Goal: Download file/media

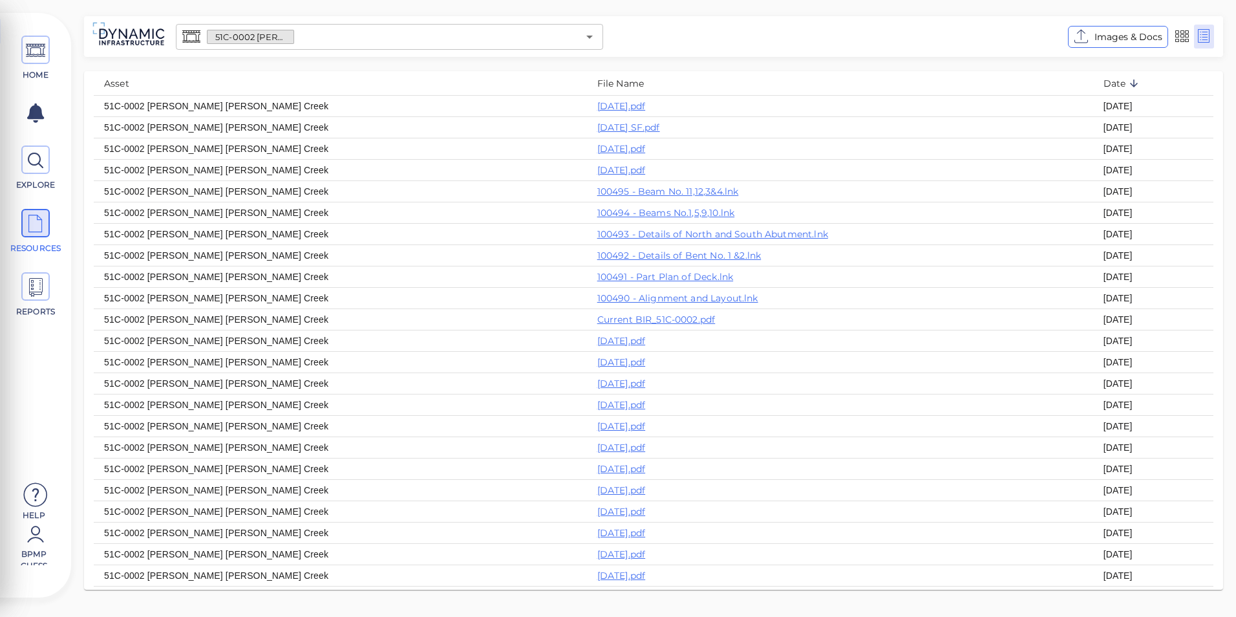
click at [368, 32] on input "text" at bounding box center [436, 37] width 284 height 18
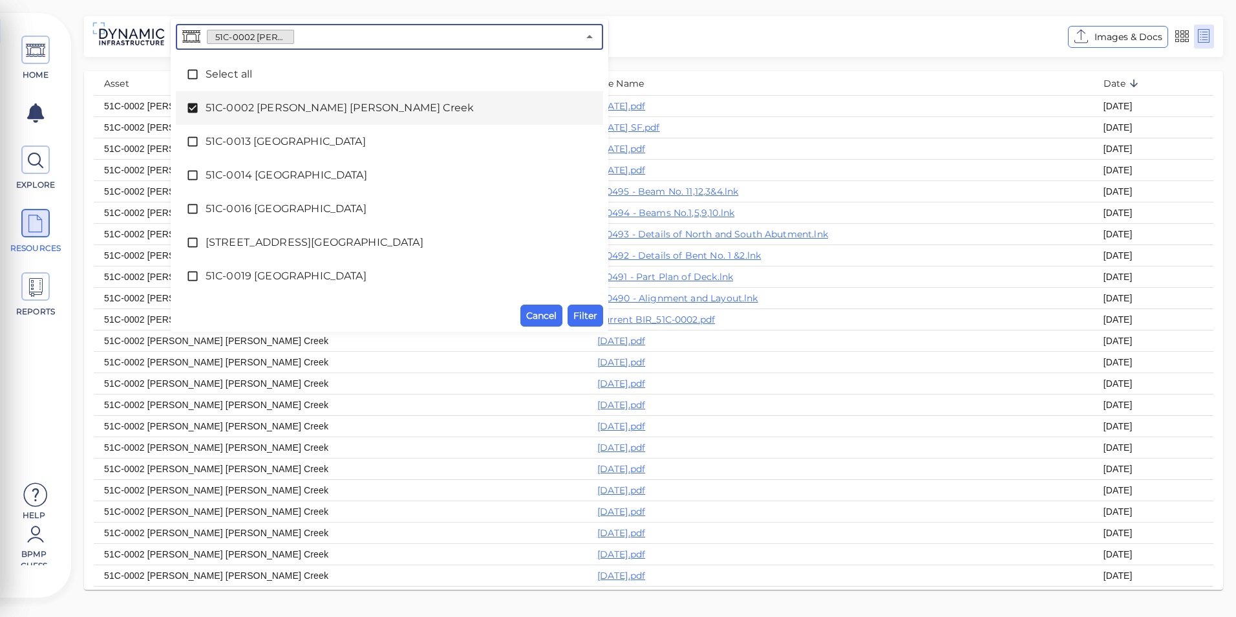
click at [183, 104] on li "51C-0002 [PERSON_NAME] [PERSON_NAME] Creek" at bounding box center [389, 108] width 427 height 34
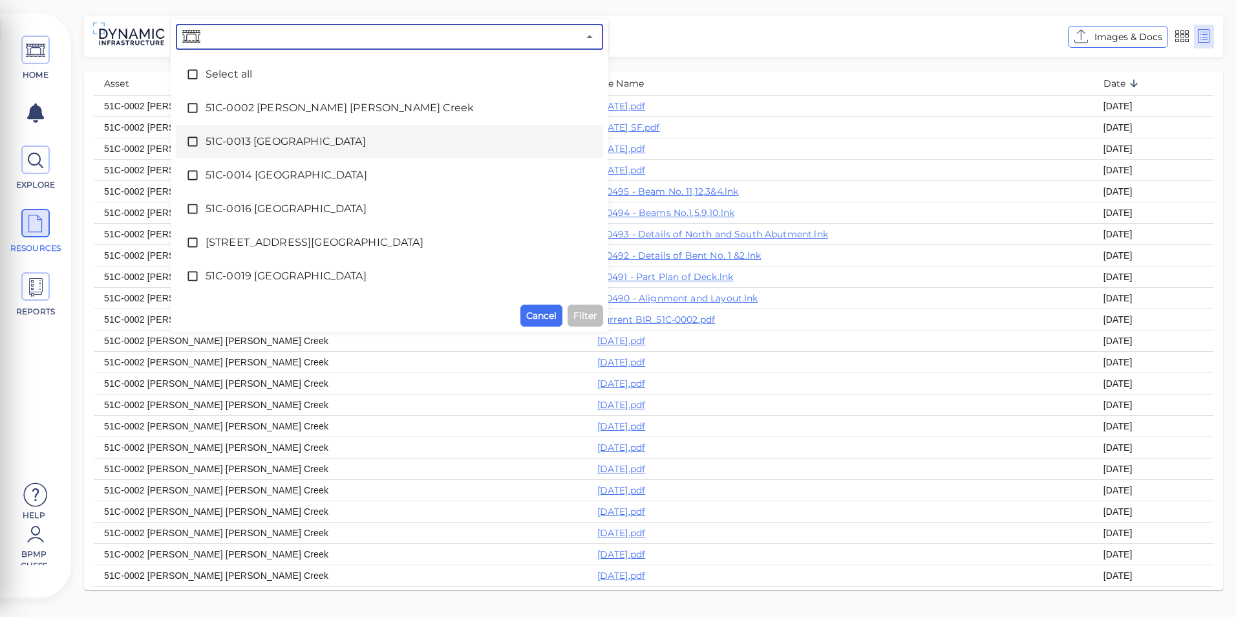
click at [186, 136] on icon at bounding box center [192, 141] width 13 height 13
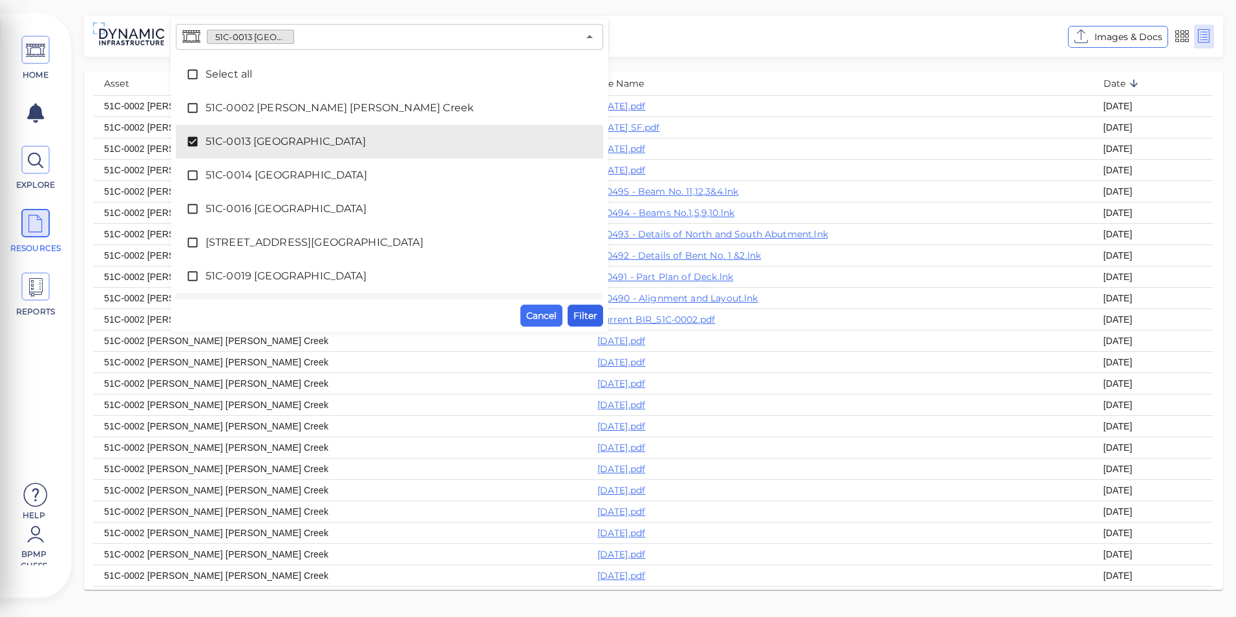
click at [588, 319] on span "Filter" at bounding box center [585, 316] width 24 height 16
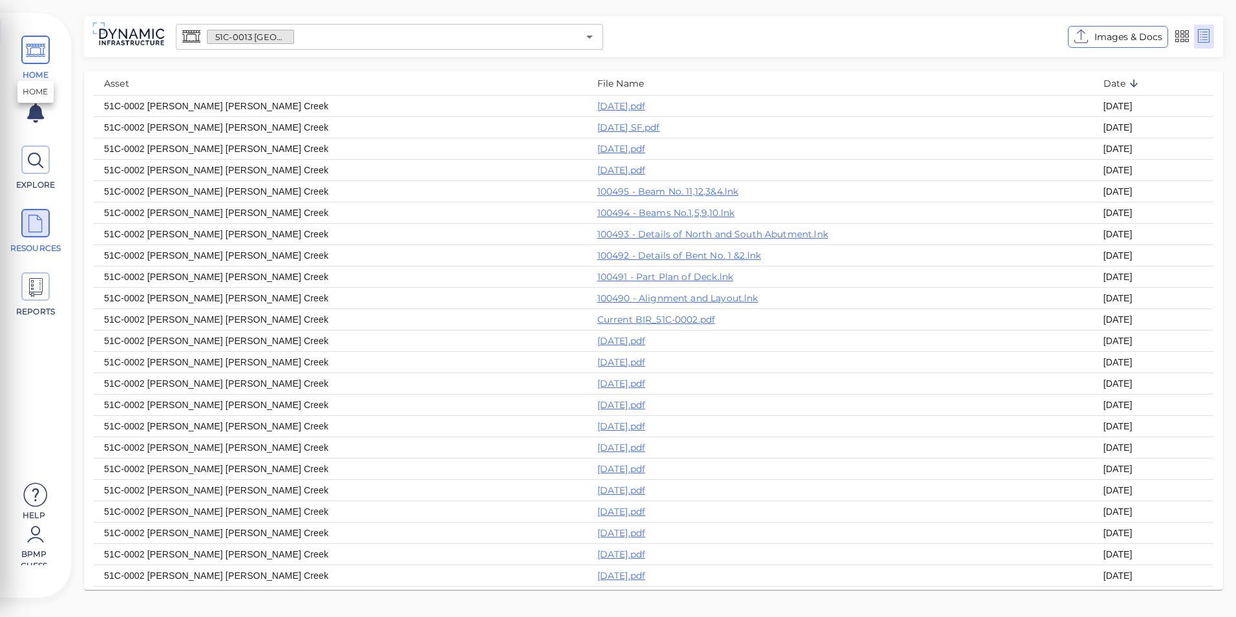
click at [34, 40] on icon at bounding box center [35, 50] width 19 height 29
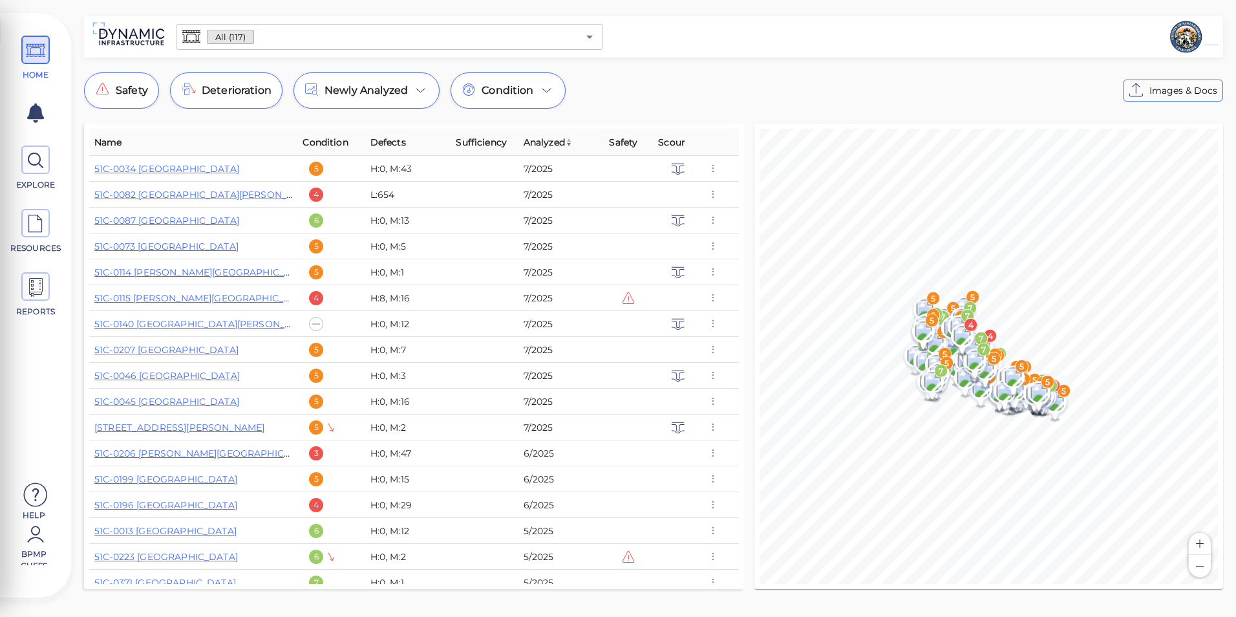
click at [304, 48] on div "All (117) ​" at bounding box center [389, 37] width 427 height 26
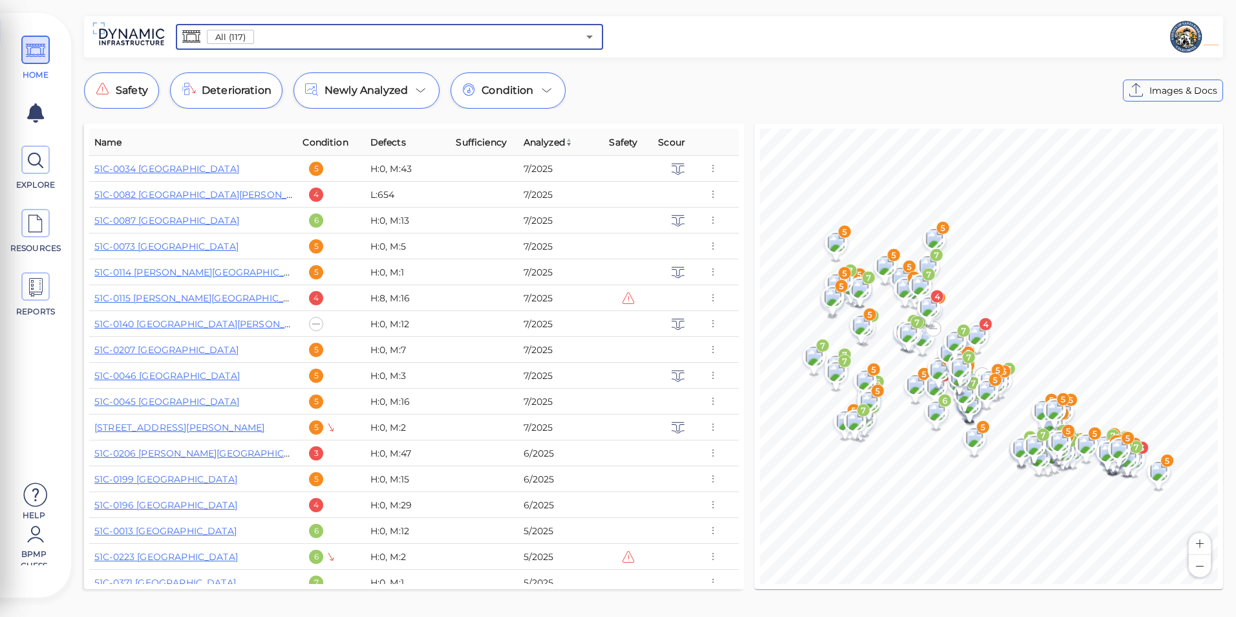
drag, startPoint x: 252, startPoint y: 34, endPoint x: 231, endPoint y: 37, distance: 20.9
click at [231, 37] on span "All (117)" at bounding box center [231, 37] width 46 height 12
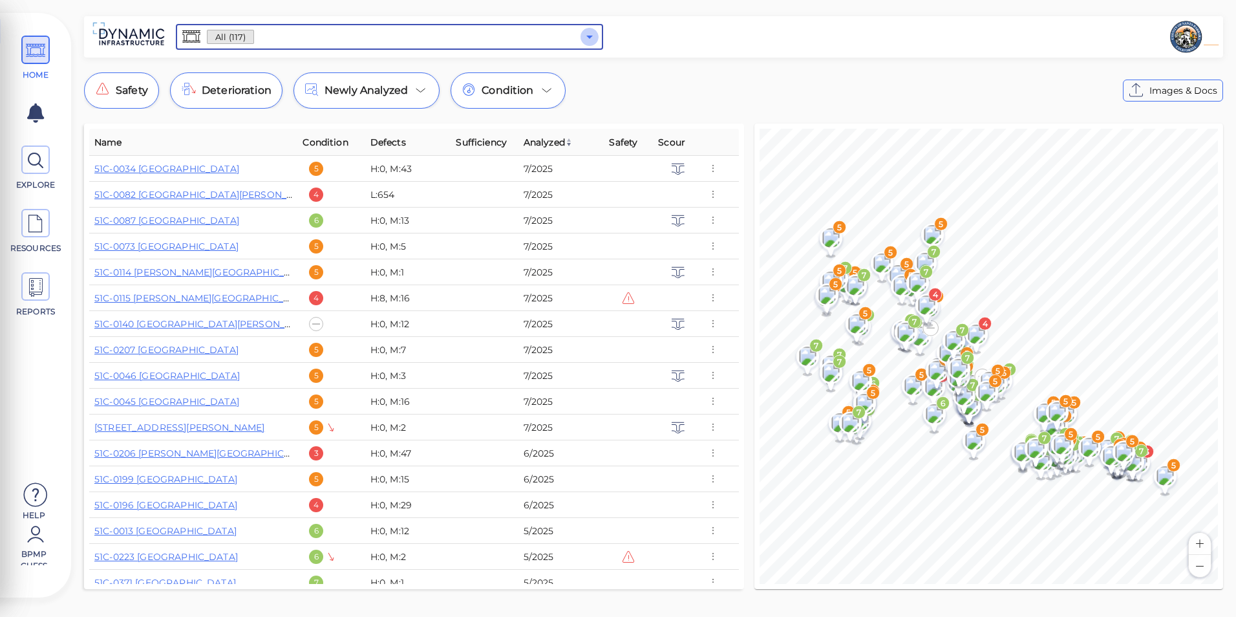
click at [587, 30] on icon "Open" at bounding box center [590, 37] width 16 height 16
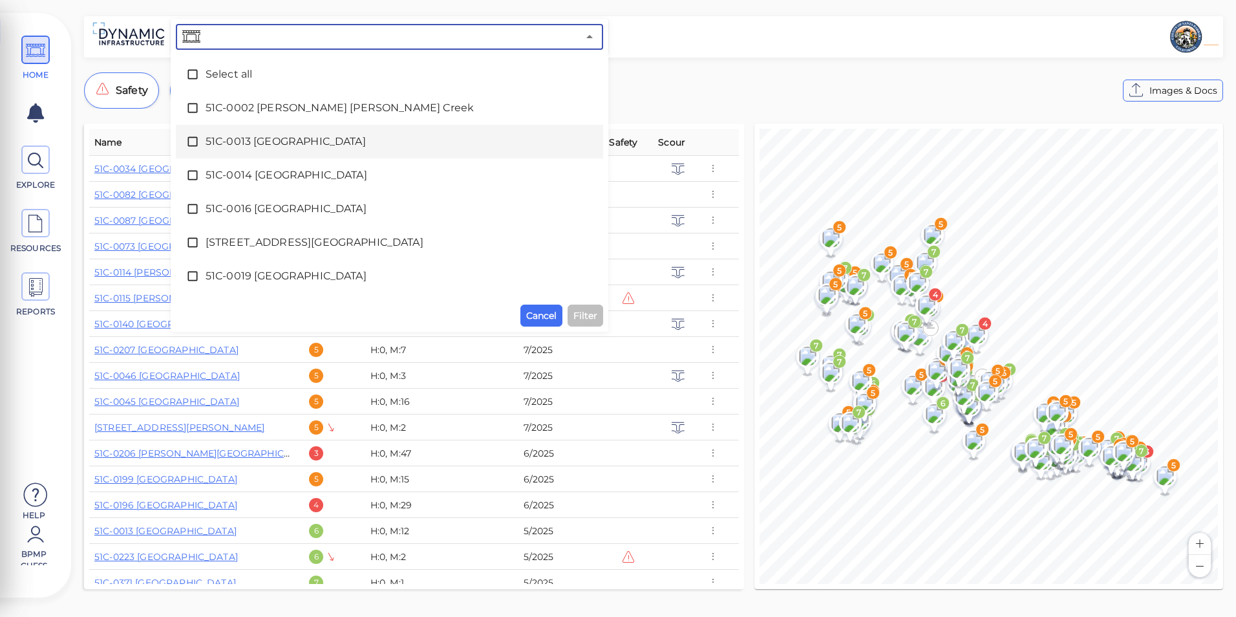
click at [257, 144] on span "51C-0013 [GEOGRAPHIC_DATA]" at bounding box center [390, 142] width 368 height 16
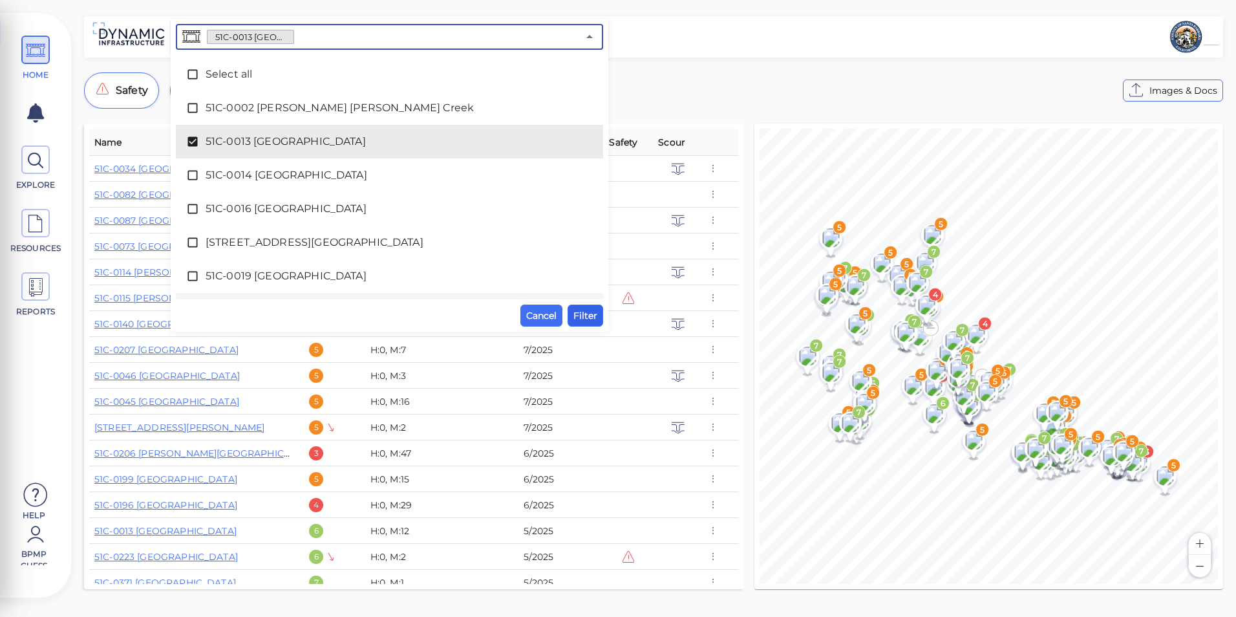
click at [583, 314] on span "Filter" at bounding box center [585, 316] width 24 height 16
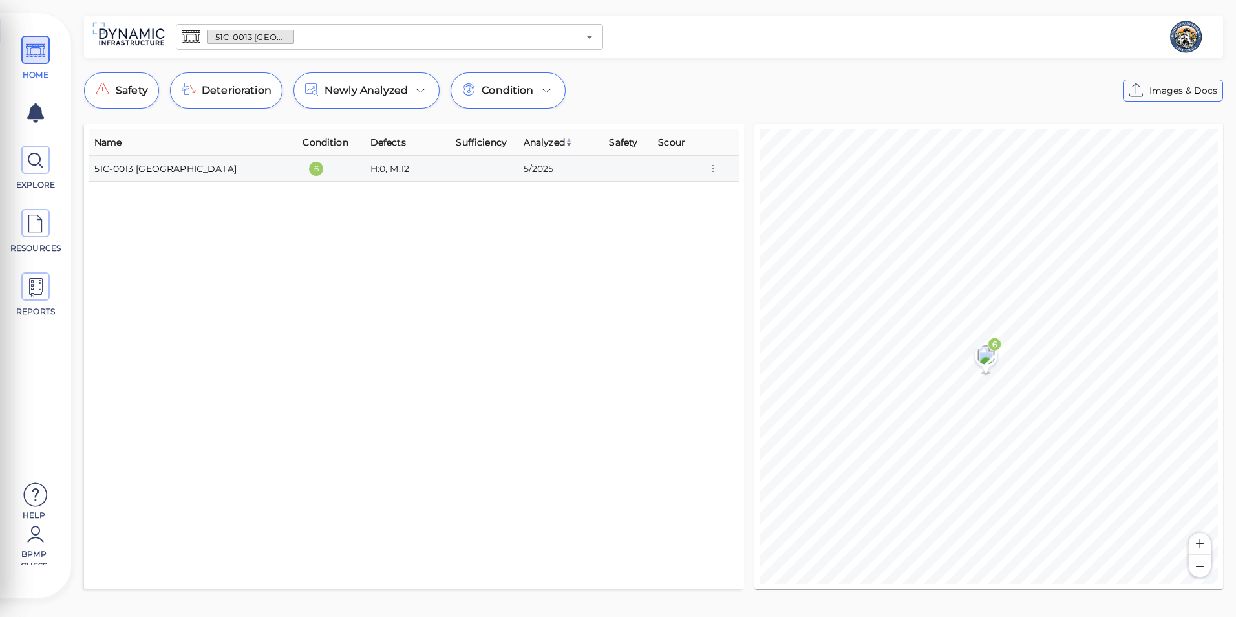
click at [159, 169] on link "51C-0013 [GEOGRAPHIC_DATA]" at bounding box center [165, 169] width 142 height 12
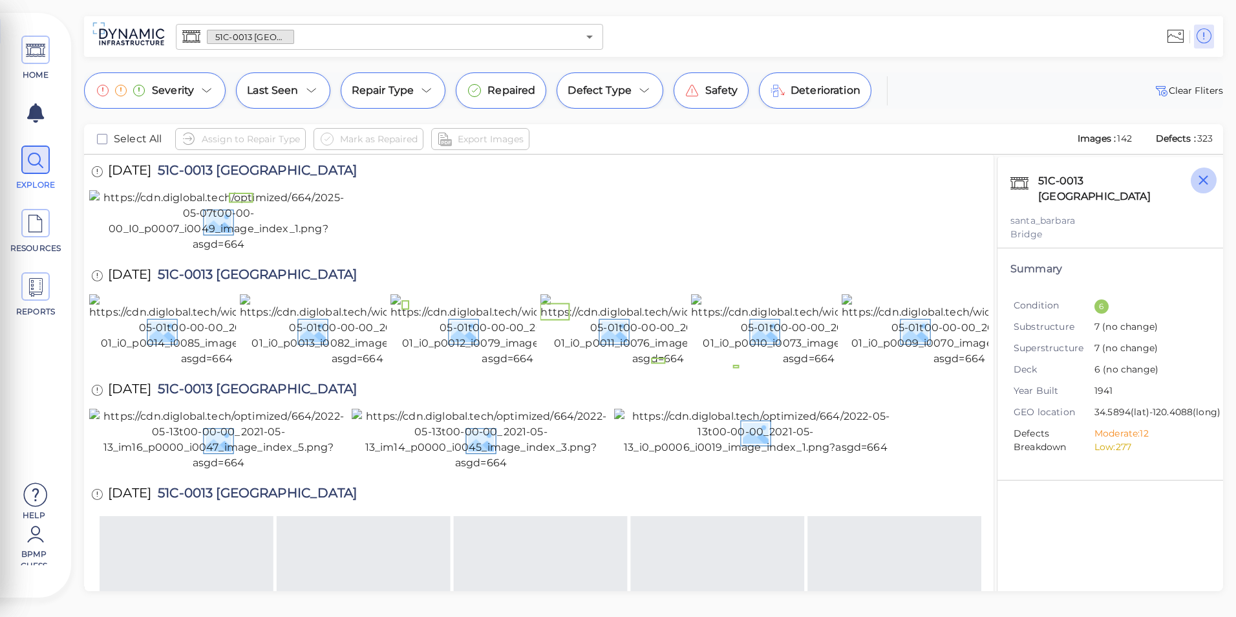
click at [1206, 182] on icon "button" at bounding box center [1203, 180] width 10 height 10
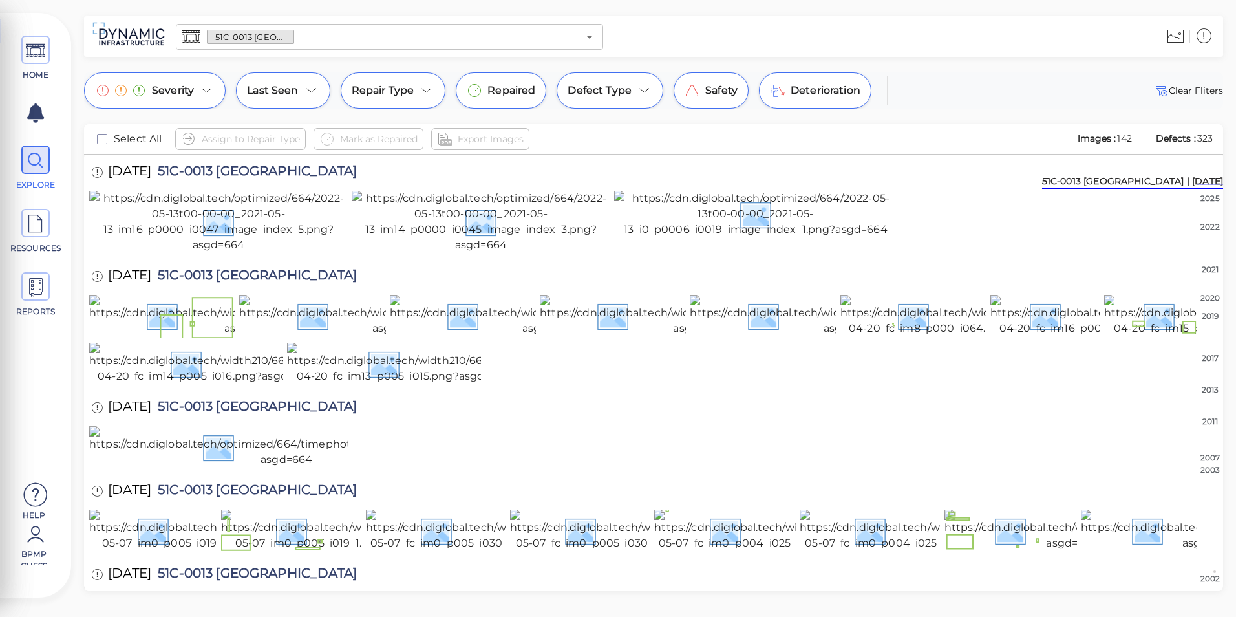
scroll to position [65, 0]
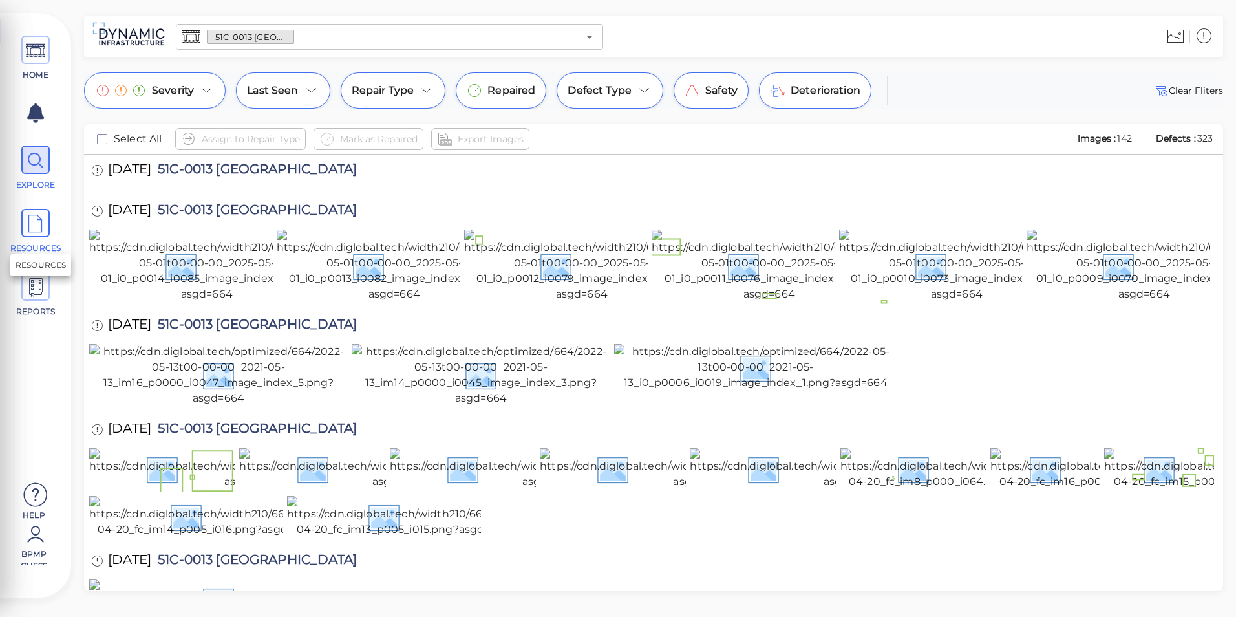
click at [39, 240] on span "RESOURCES" at bounding box center [35, 231] width 58 height 45
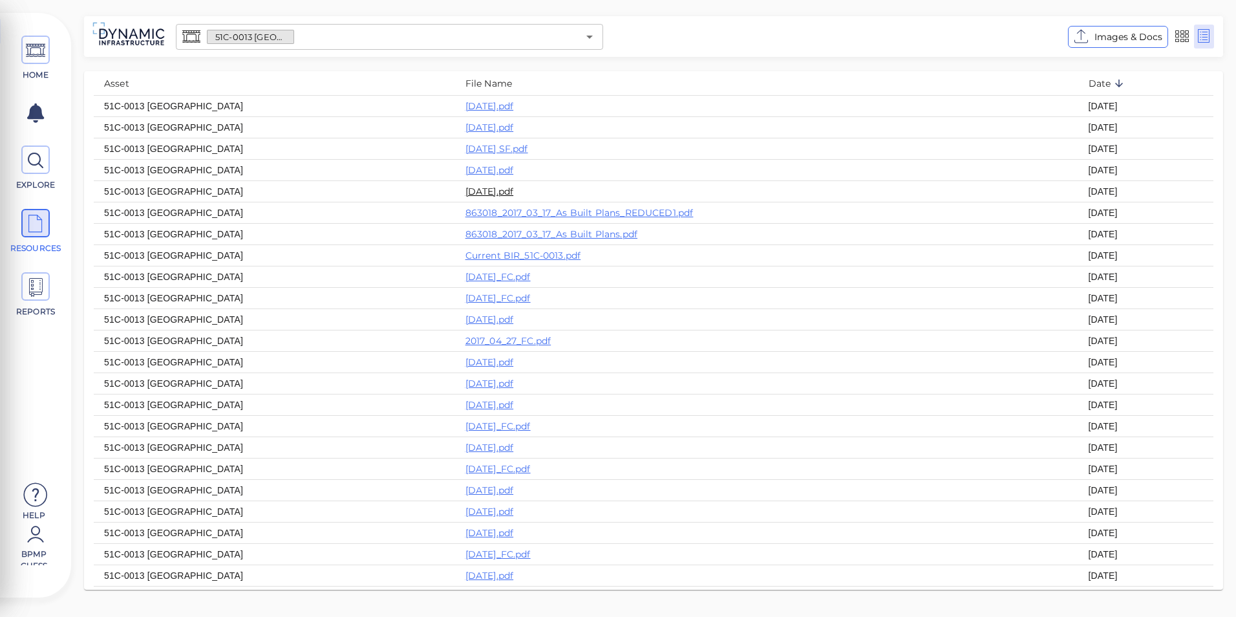
click at [465, 196] on link "2023-04-03.pdf" at bounding box center [489, 192] width 48 height 12
click at [595, 31] on icon "Open" at bounding box center [590, 37] width 16 height 16
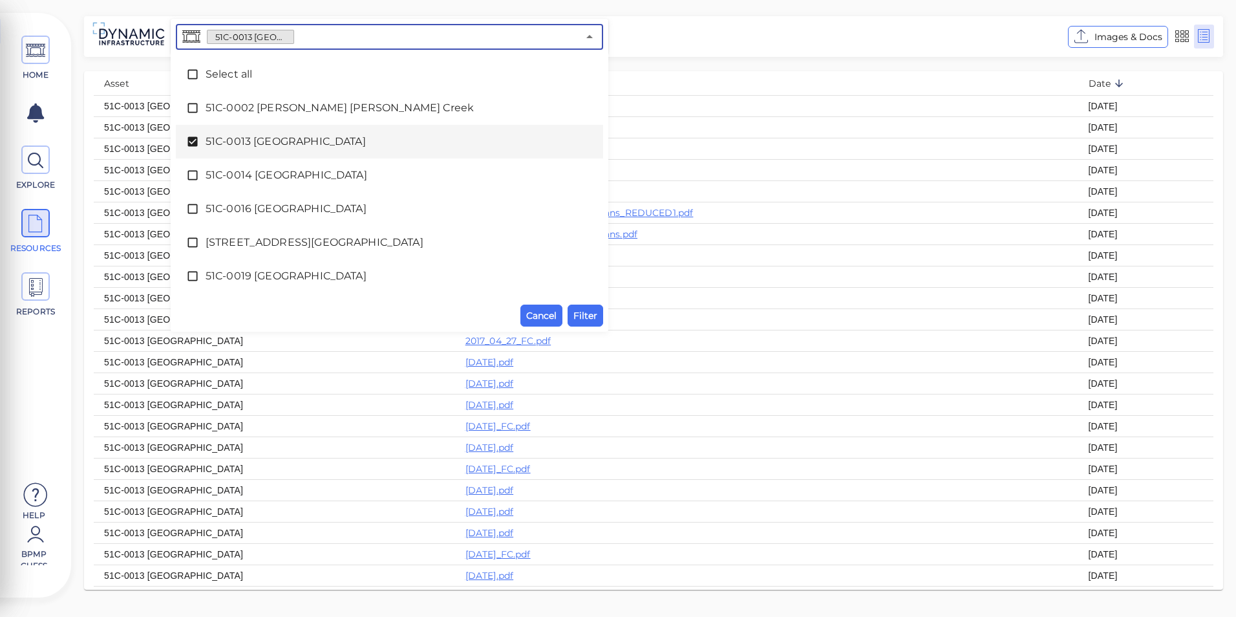
click at [228, 148] on span "51C-0013 [GEOGRAPHIC_DATA]" at bounding box center [390, 142] width 368 height 16
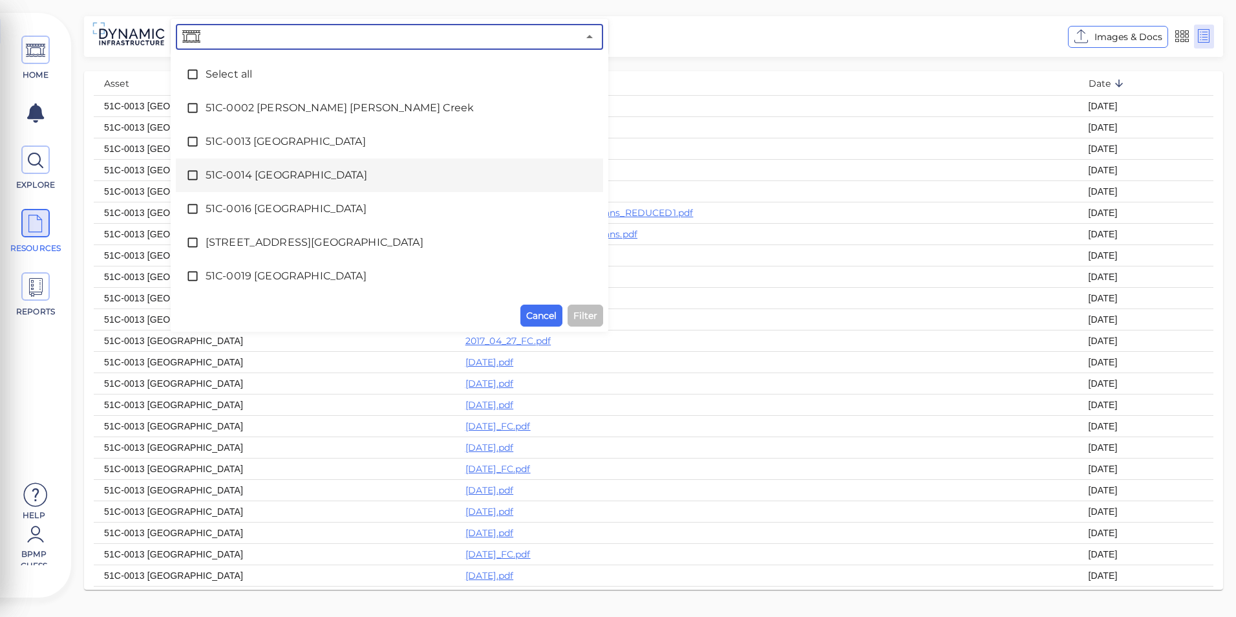
click at [208, 175] on span "51C-0014 Salsipuedes Creek" at bounding box center [390, 175] width 368 height 16
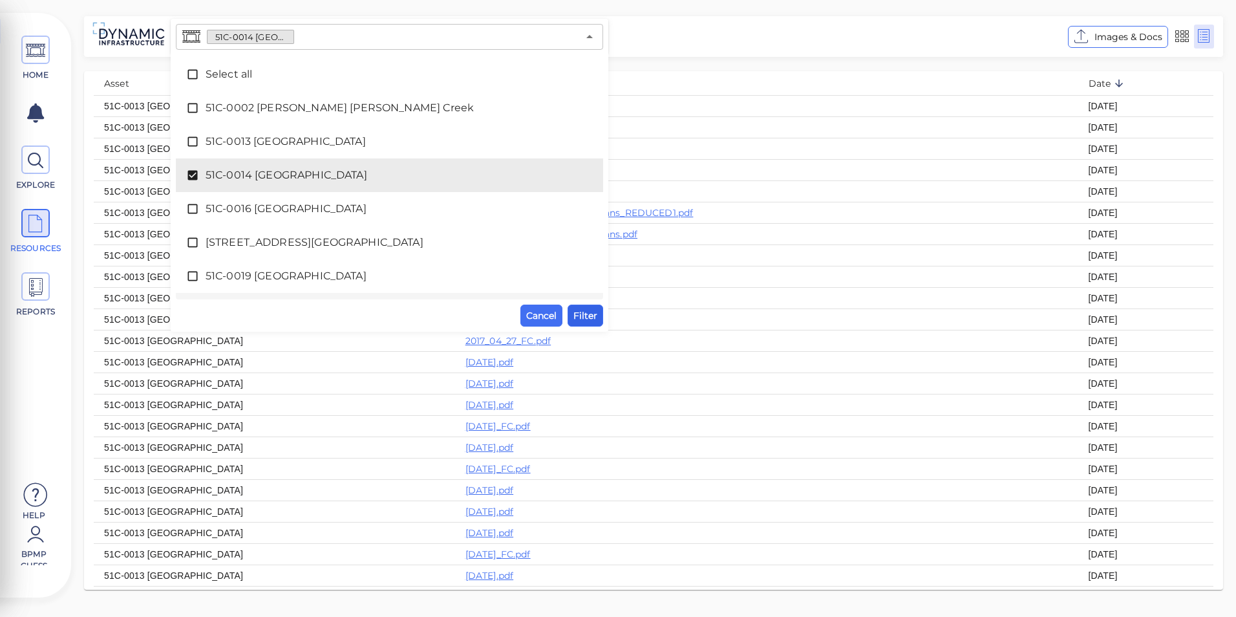
click at [590, 315] on span "Filter" at bounding box center [585, 316] width 24 height 16
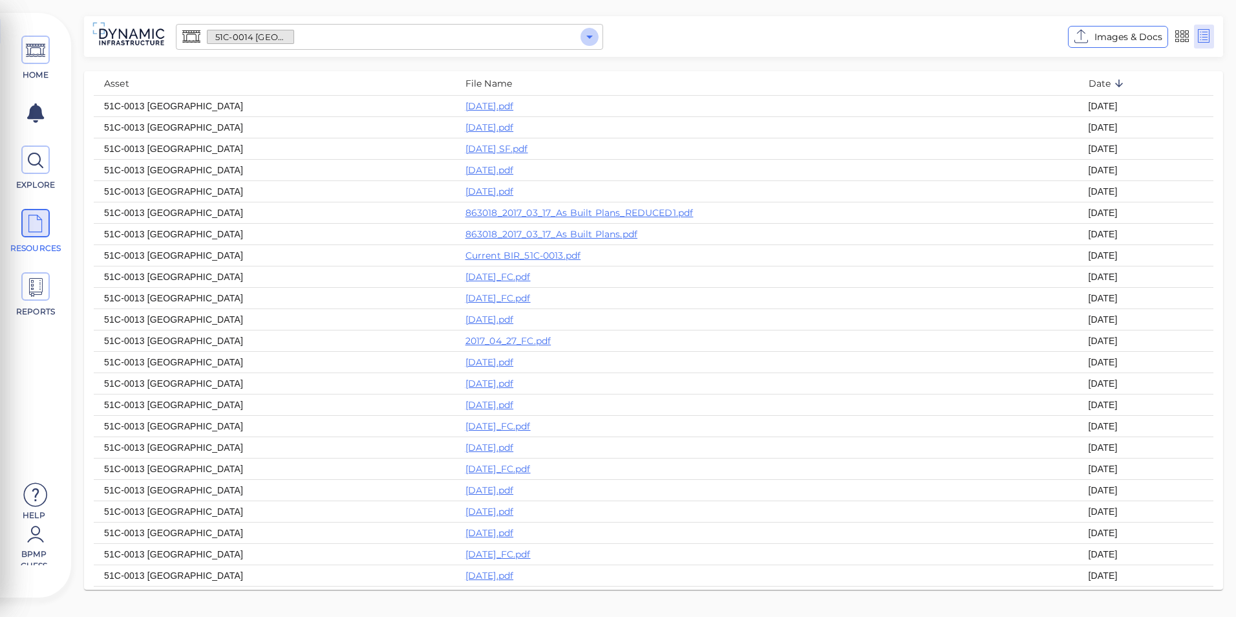
click at [590, 44] on icon "Open" at bounding box center [590, 37] width 16 height 16
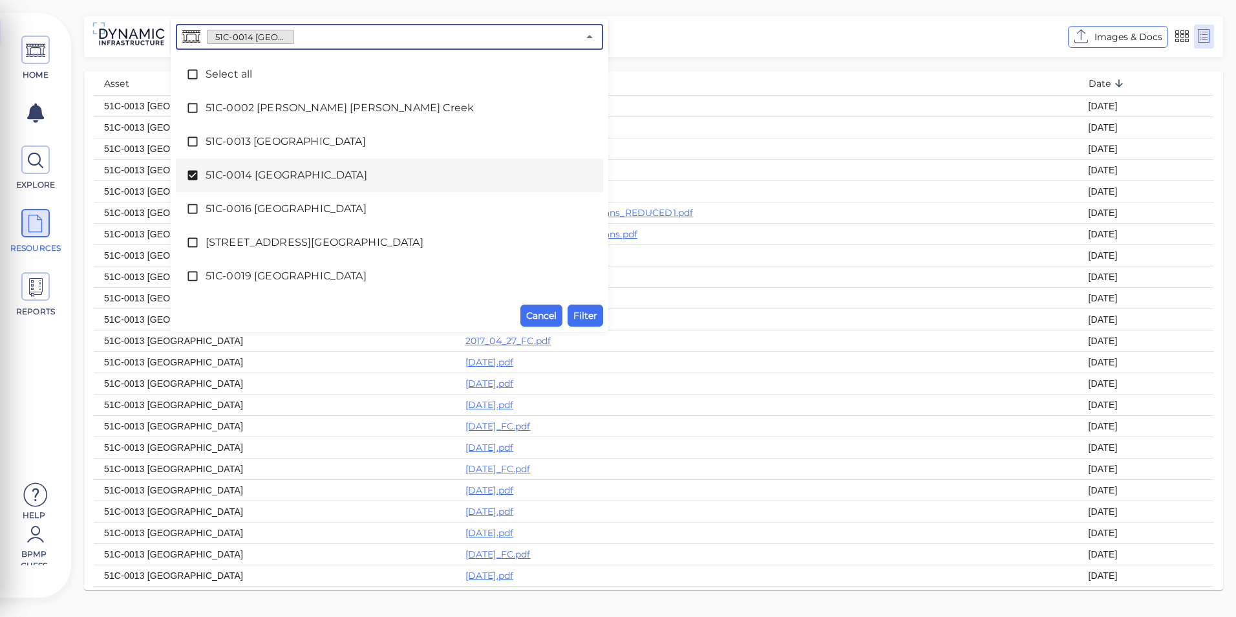
click at [282, 184] on div "51C-0014 Salsipuedes Creek" at bounding box center [389, 175] width 407 height 26
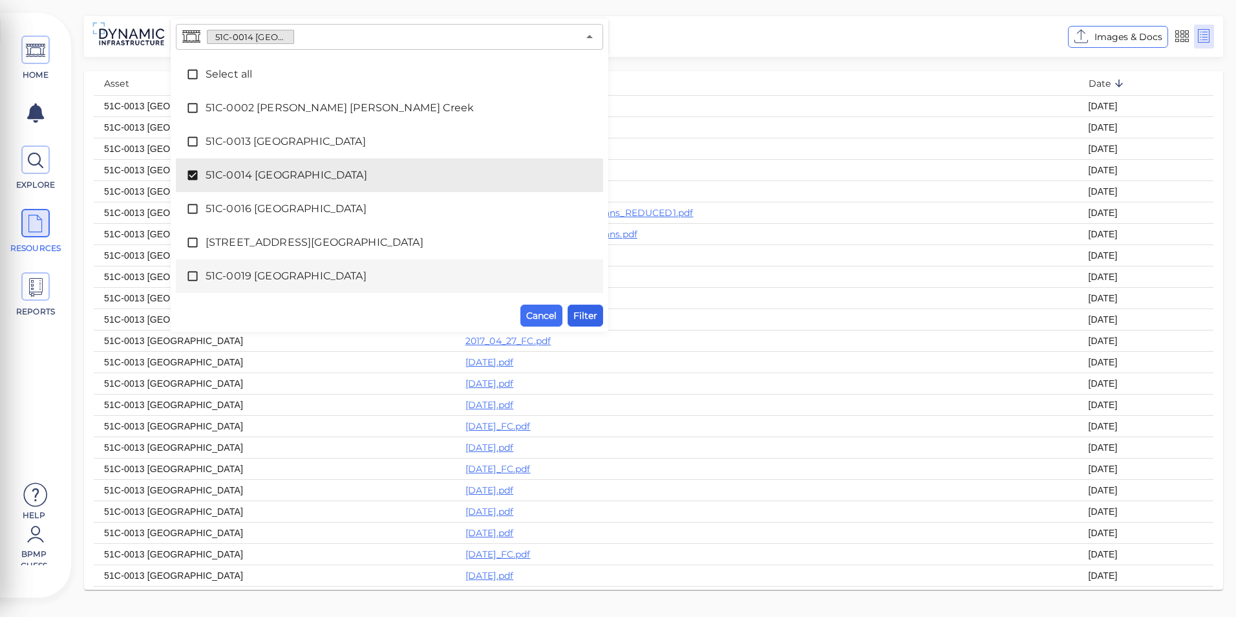
click at [591, 319] on span "Filter" at bounding box center [585, 316] width 24 height 16
